Goal: Browse casually

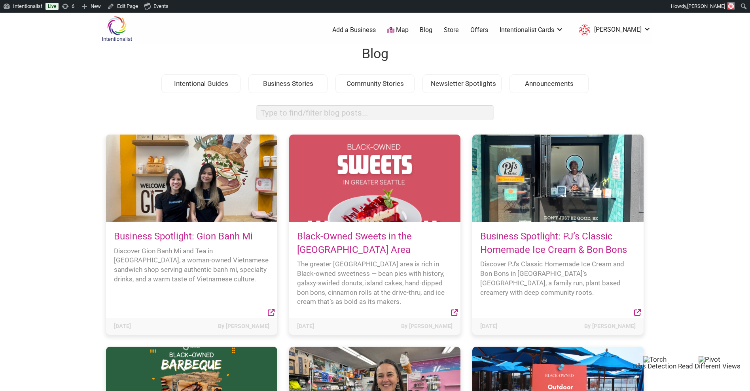
click at [125, 28] on img at bounding box center [117, 29] width 38 height 26
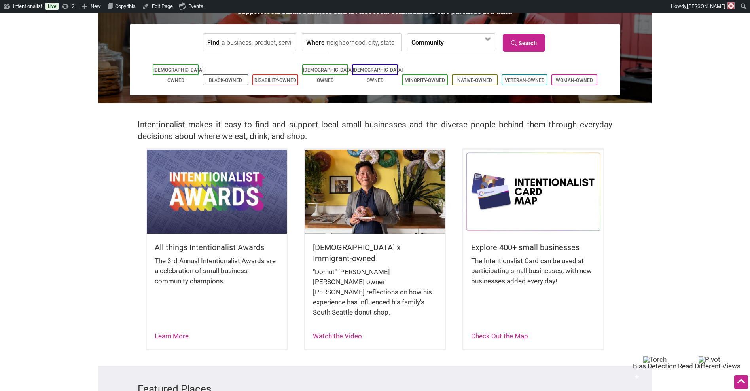
scroll to position [89, 0]
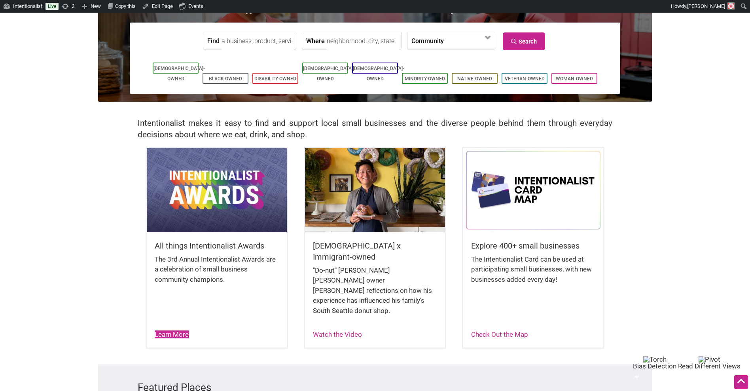
click at [171, 330] on link "Learn More" at bounding box center [172, 334] width 34 height 8
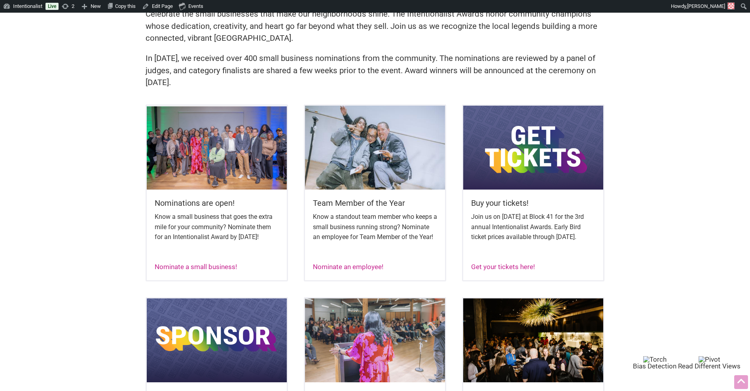
scroll to position [250, 0]
